Goal: Task Accomplishment & Management: Use online tool/utility

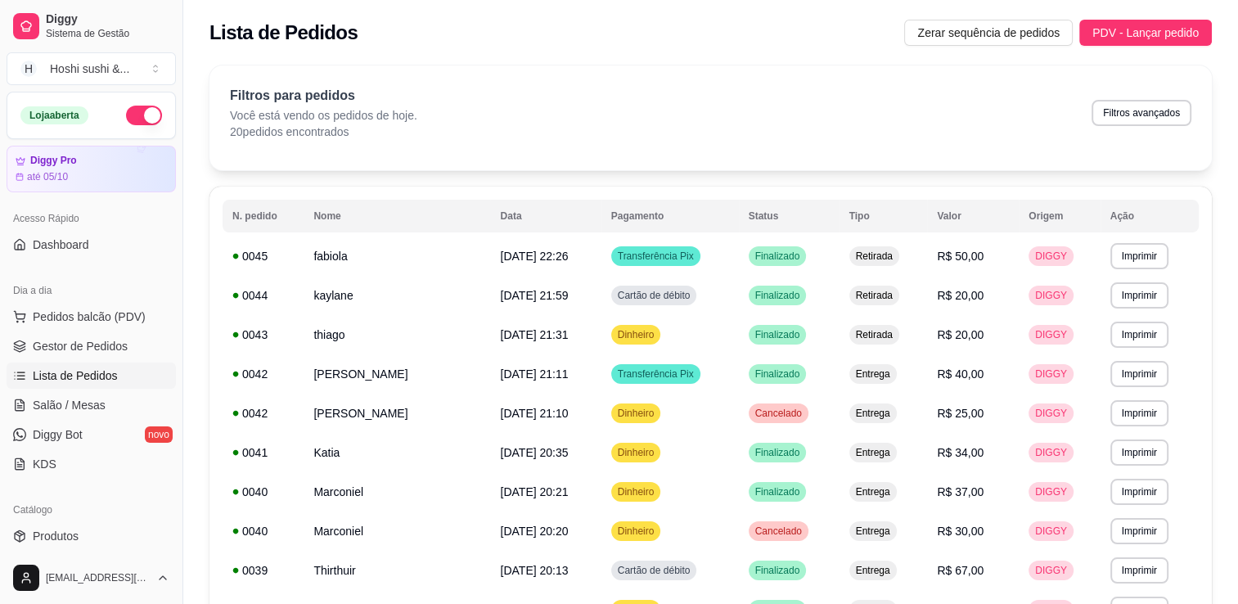
click at [133, 113] on button "button" at bounding box center [144, 116] width 36 height 20
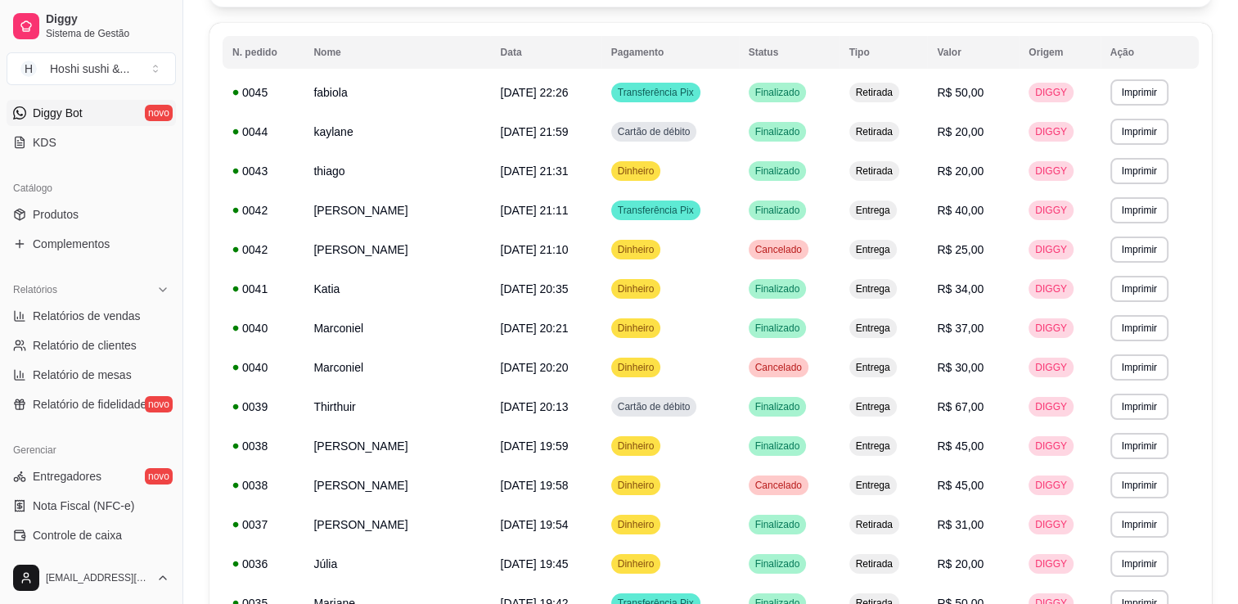
scroll to position [327, 0]
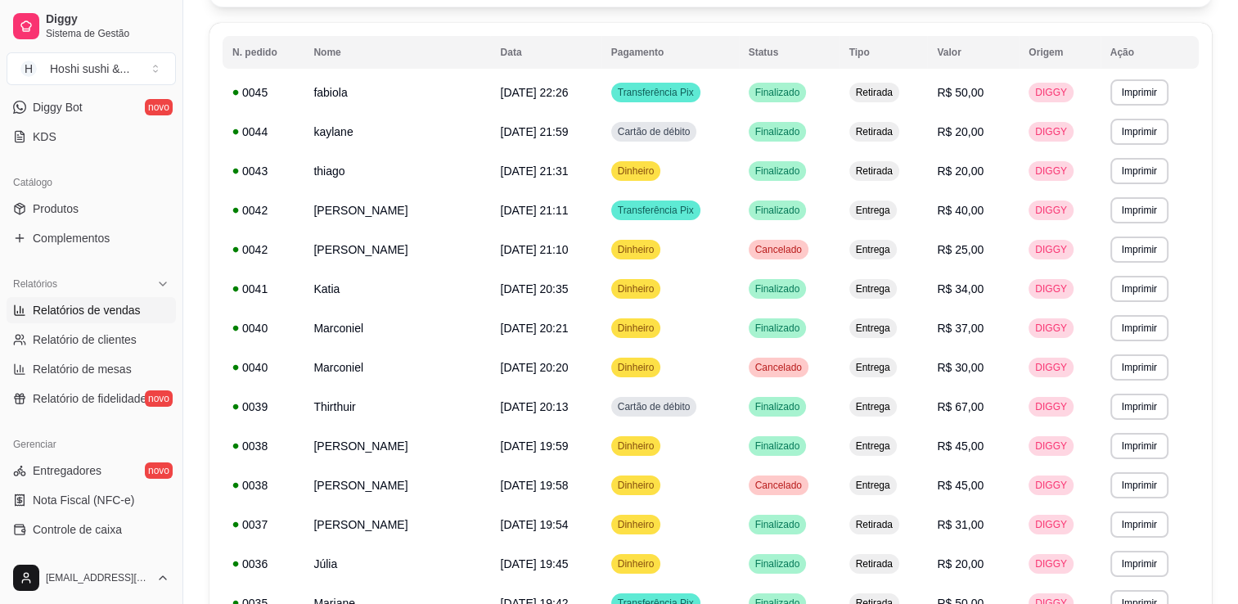
click at [79, 310] on span "Relatórios de vendas" at bounding box center [87, 310] width 108 height 16
select select "ALL"
select select "0"
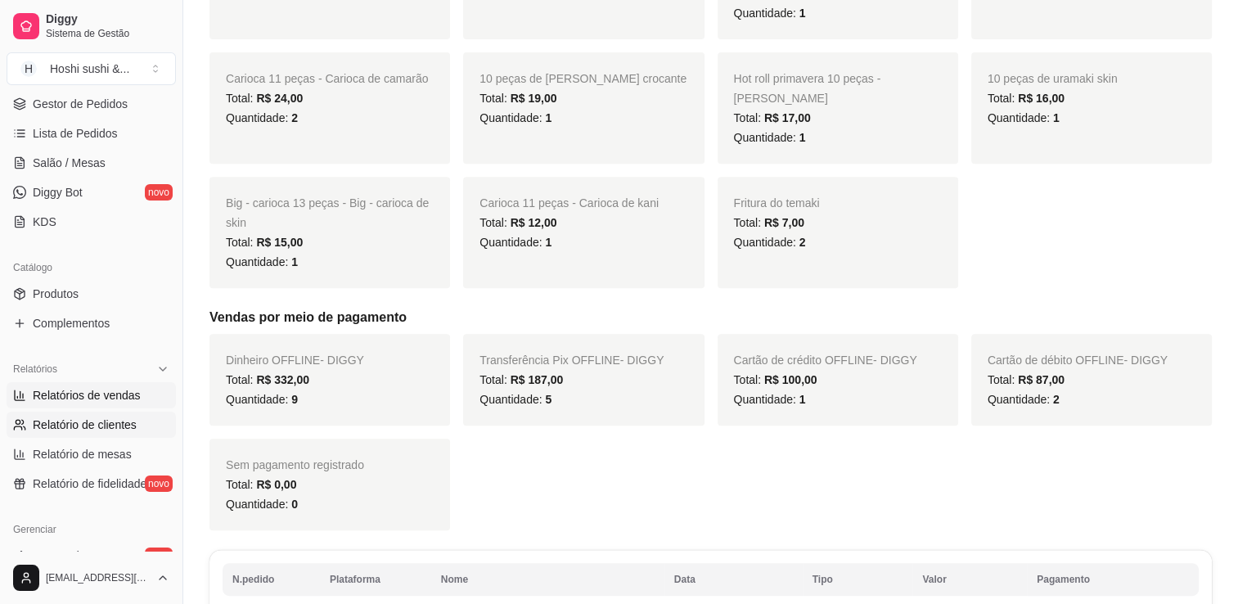
scroll to position [164, 0]
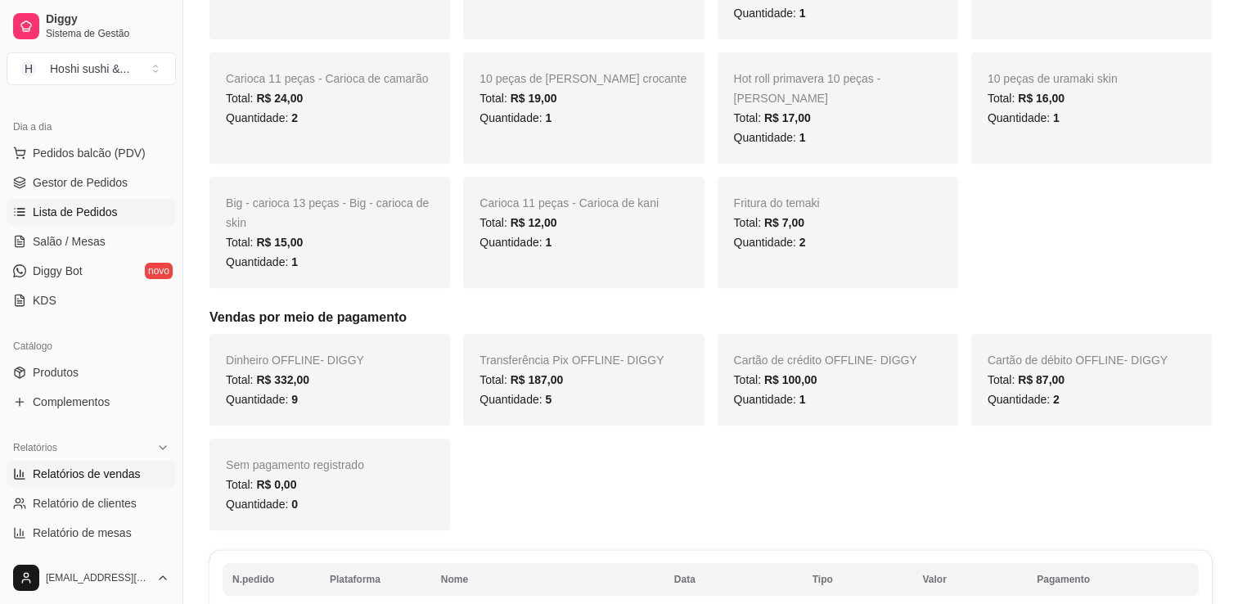
click at [75, 218] on span "Lista de Pedidos" at bounding box center [75, 212] width 85 height 16
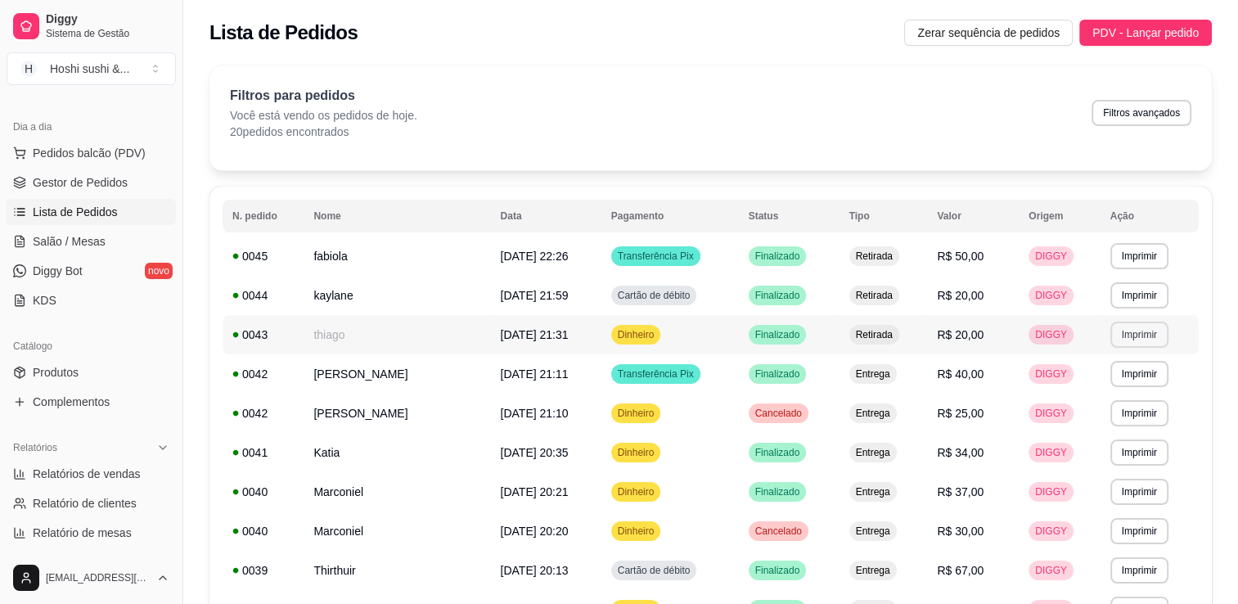
click at [1131, 335] on button "Imprimir" at bounding box center [1139, 335] width 58 height 26
click at [1126, 386] on button "Impressora sushi 80mm" at bounding box center [1092, 392] width 128 height 26
click at [1138, 421] on button "Imprimir" at bounding box center [1139, 413] width 58 height 26
click at [1116, 469] on button "Impressora sushi 80mm" at bounding box center [1092, 470] width 128 height 26
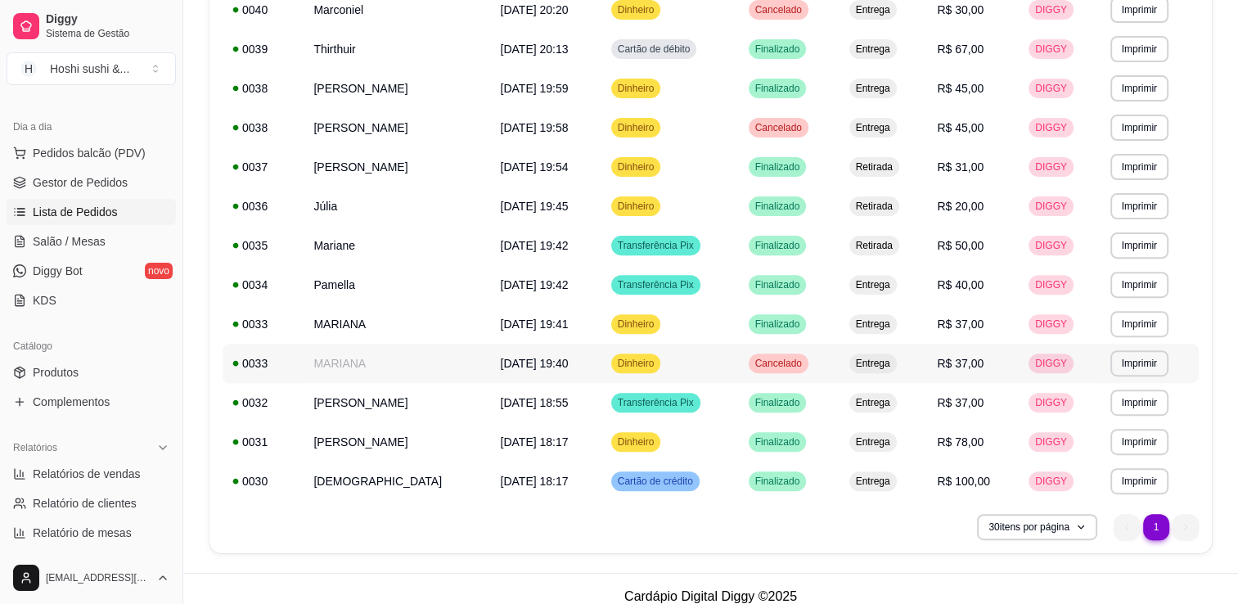
scroll to position [536, 0]
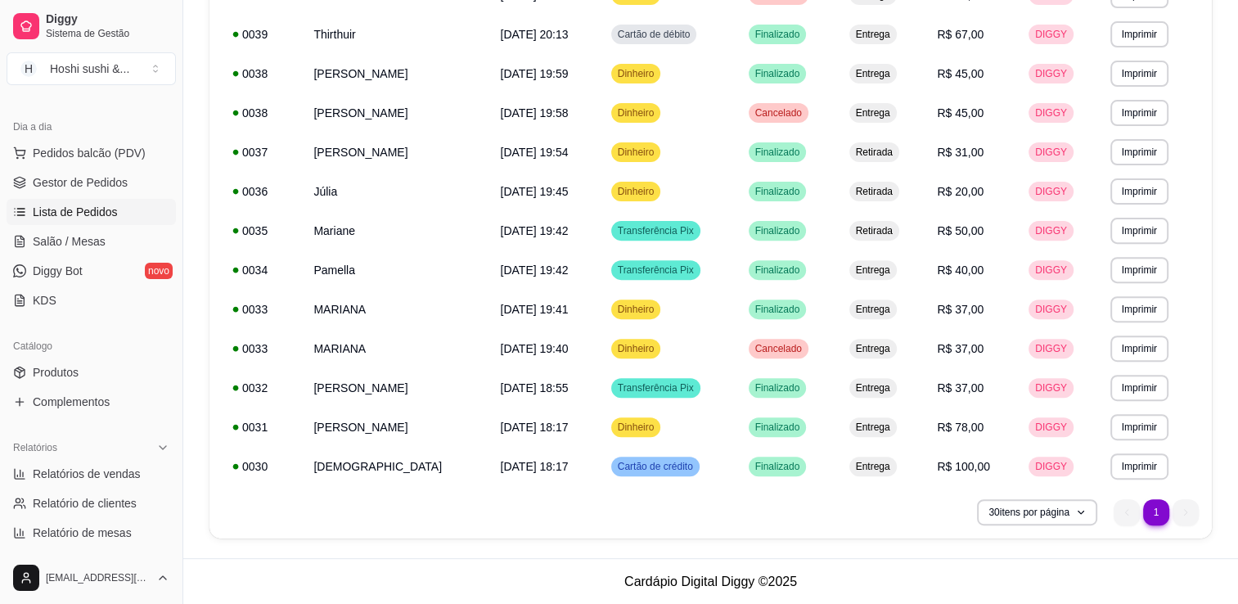
click at [1188, 511] on ul "1 1" at bounding box center [1155, 512] width 85 height 26
click at [69, 479] on span "Relatórios de vendas" at bounding box center [87, 474] width 108 height 16
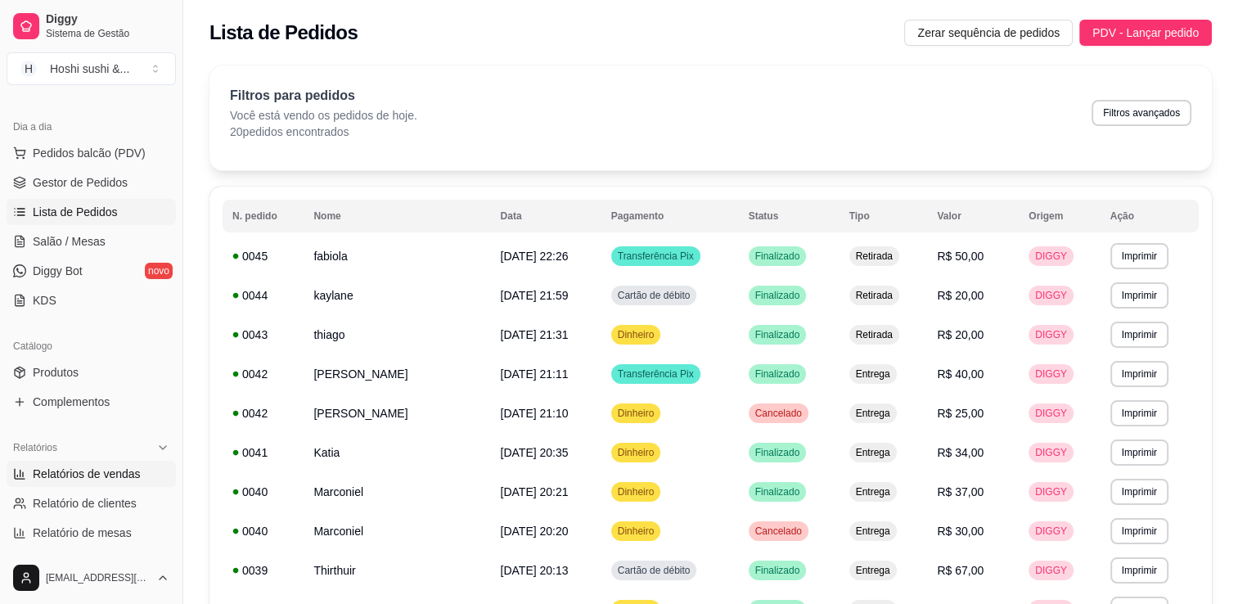
select select "ALL"
select select "0"
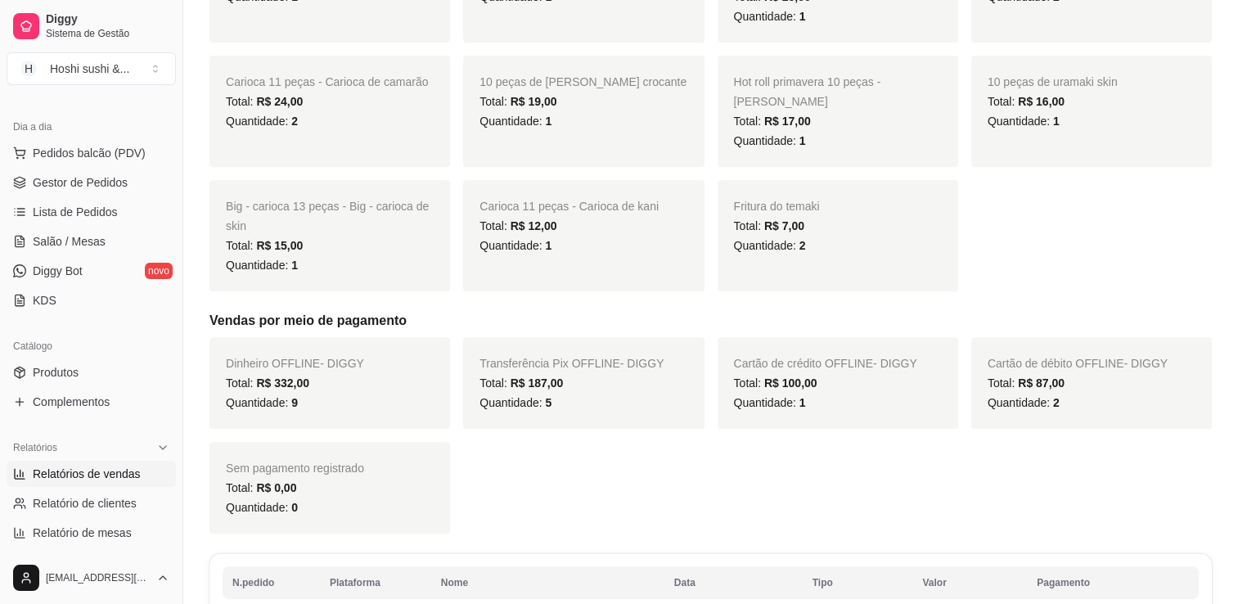
scroll to position [654, 0]
